Goal: Find specific page/section: Find specific page/section

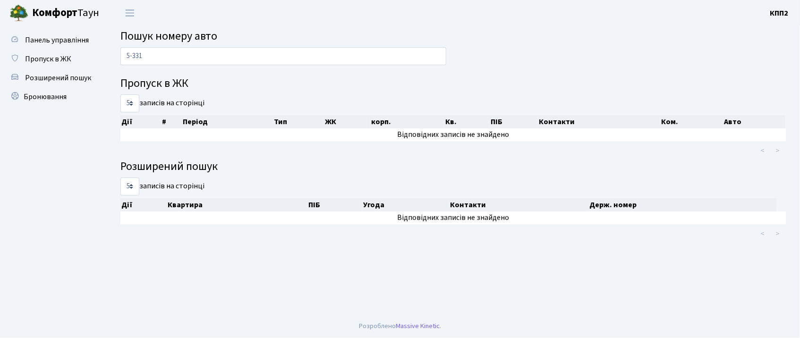
type input "5-331"
